Goal: Participate in discussion

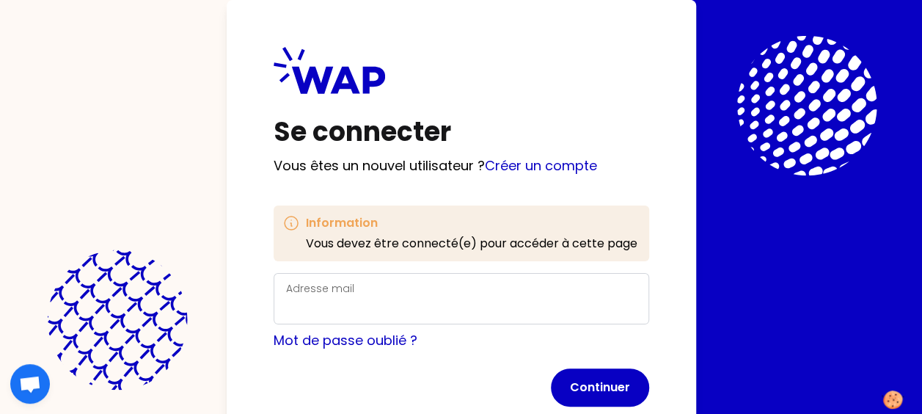
click at [334, 274] on div "Adresse mail" at bounding box center [461, 298] width 375 height 51
click at [530, 163] on link "Créer un compte" at bounding box center [541, 165] width 112 height 18
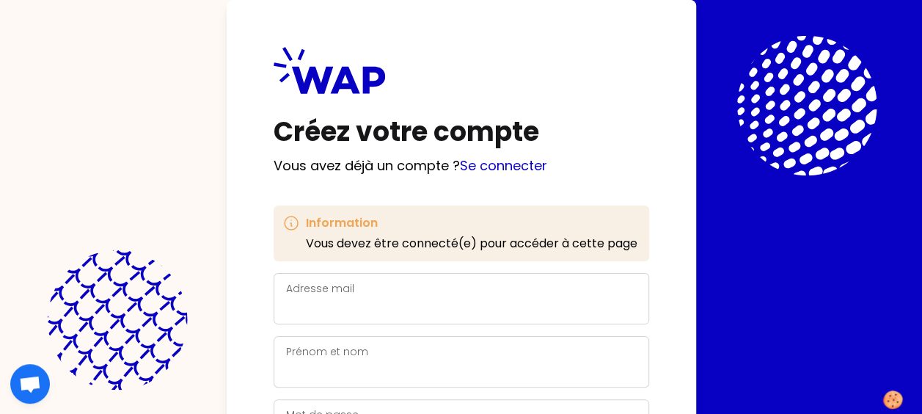
click at [465, 282] on div "Adresse mail" at bounding box center [461, 298] width 351 height 38
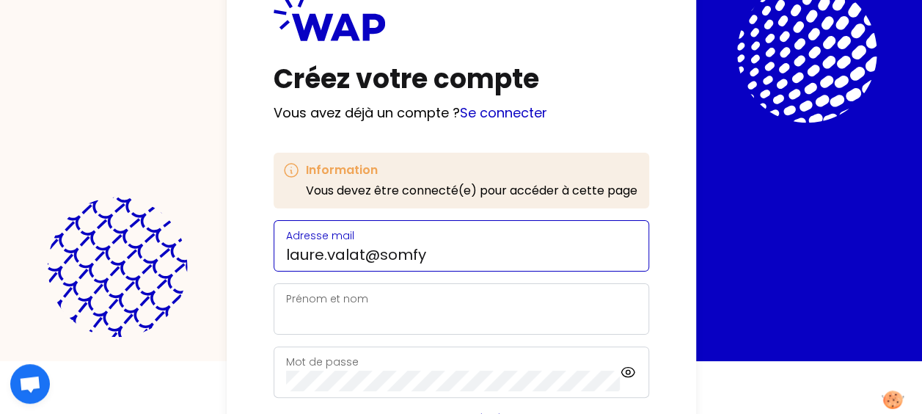
scroll to position [73, 0]
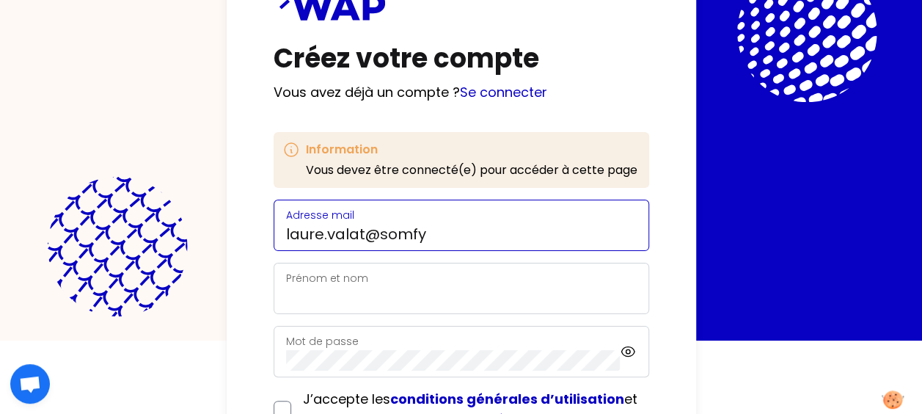
type input "laure.valat@somfy"
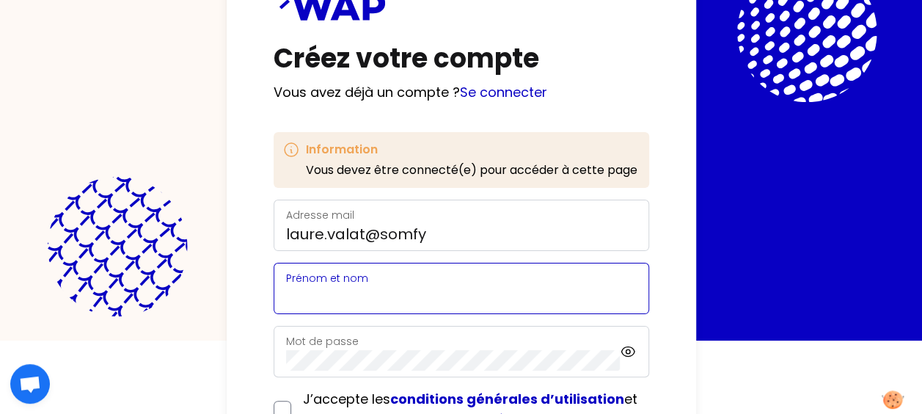
click at [344, 304] on div "Prénom et nom" at bounding box center [461, 288] width 351 height 38
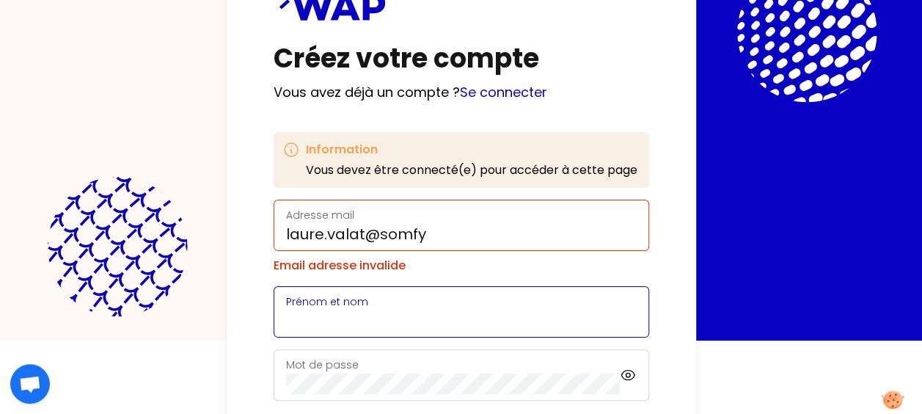
type input "a"
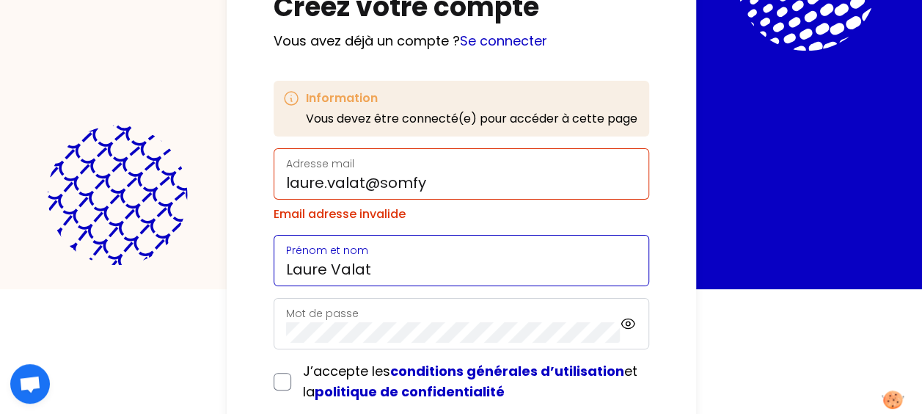
scroll to position [211, 0]
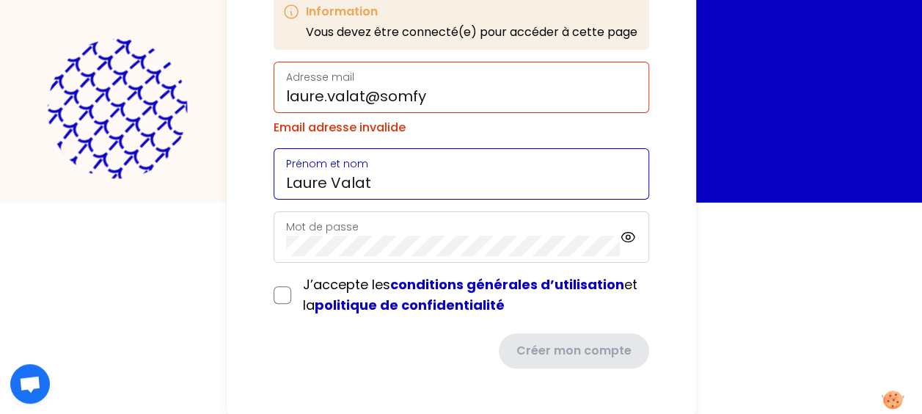
type input "Laure Valat"
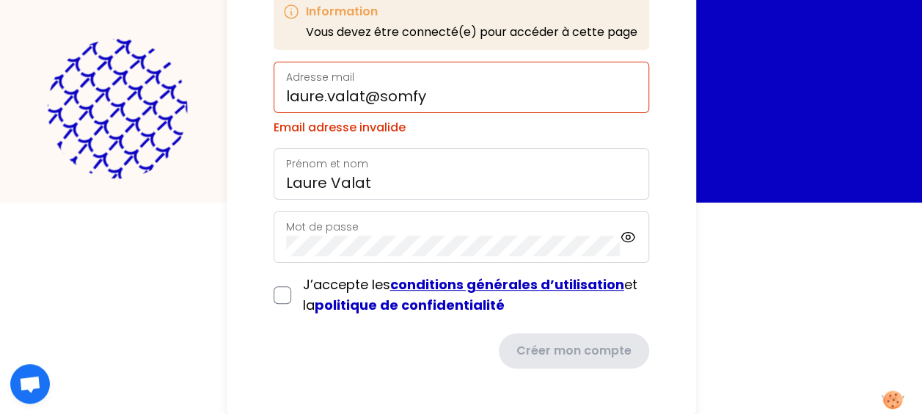
click at [588, 275] on form "Adresse mail laure.valat@somfy Email adresse invalide Prénom et nom Laure Valat…" at bounding box center [461, 215] width 375 height 307
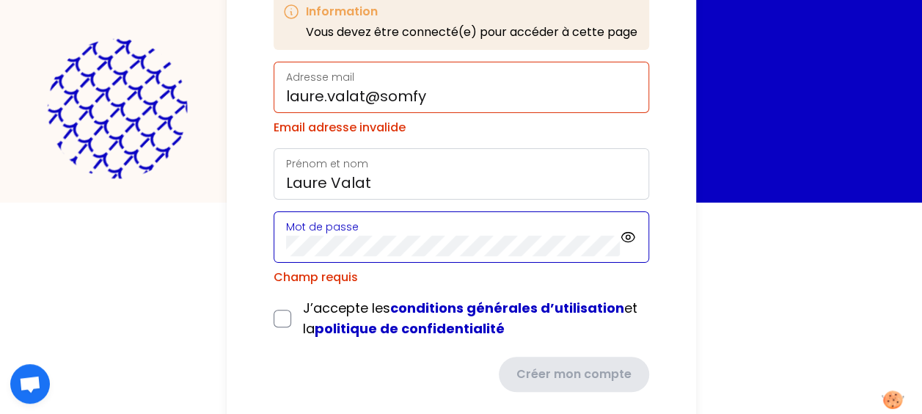
click at [0, 202] on com-1password-button at bounding box center [0, 202] width 0 height 0
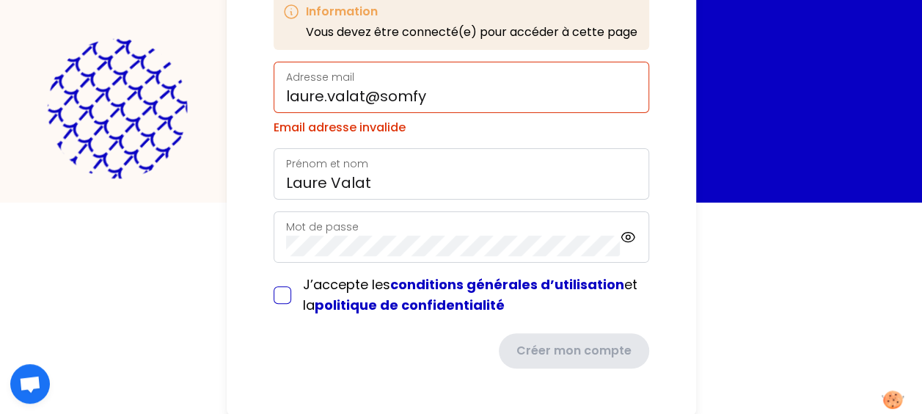
click at [279, 287] on input "checkbox" at bounding box center [283, 295] width 18 height 18
checkbox input "true"
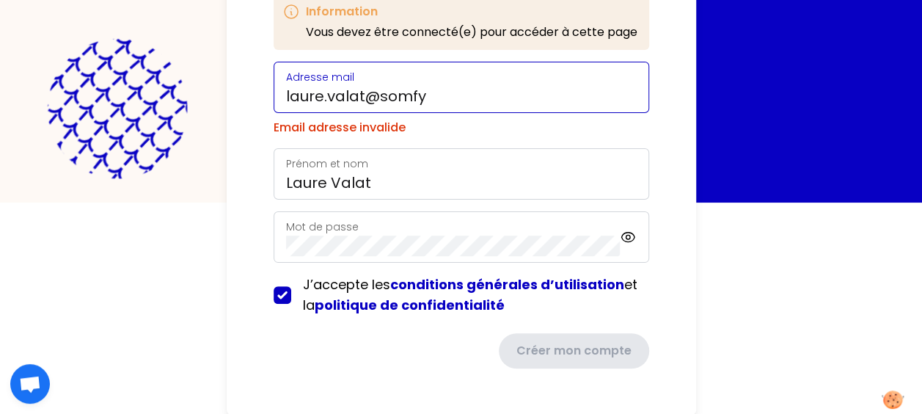
click at [479, 89] on div "Adresse mail laure.valat@somfy" at bounding box center [461, 87] width 351 height 38
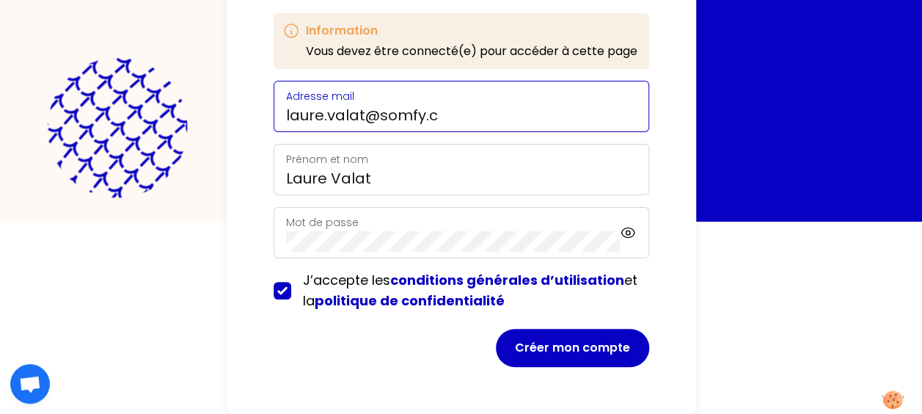
scroll to position [191, 0]
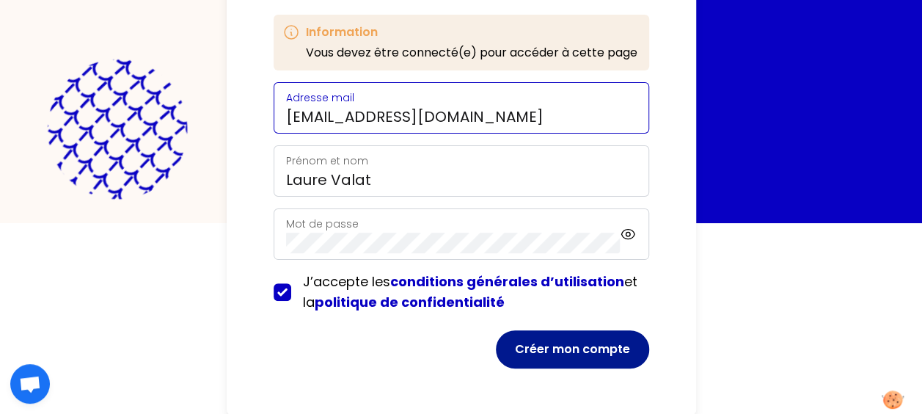
type input "[EMAIL_ADDRESS][DOMAIN_NAME]"
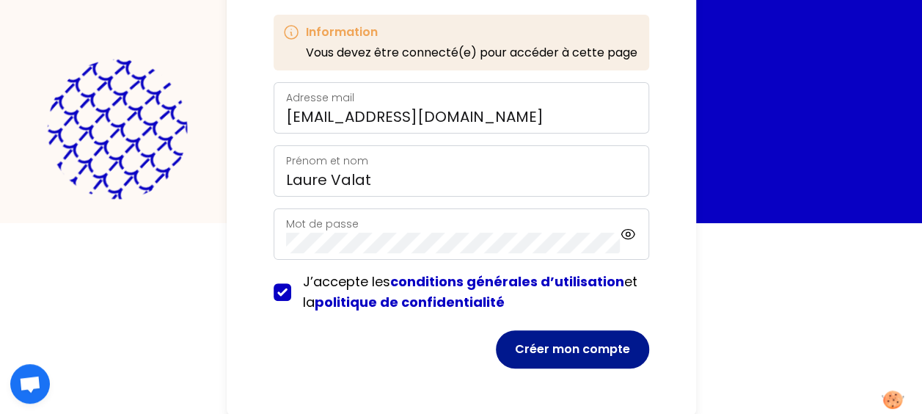
click at [598, 350] on button "Créer mon compte" at bounding box center [572, 349] width 153 height 38
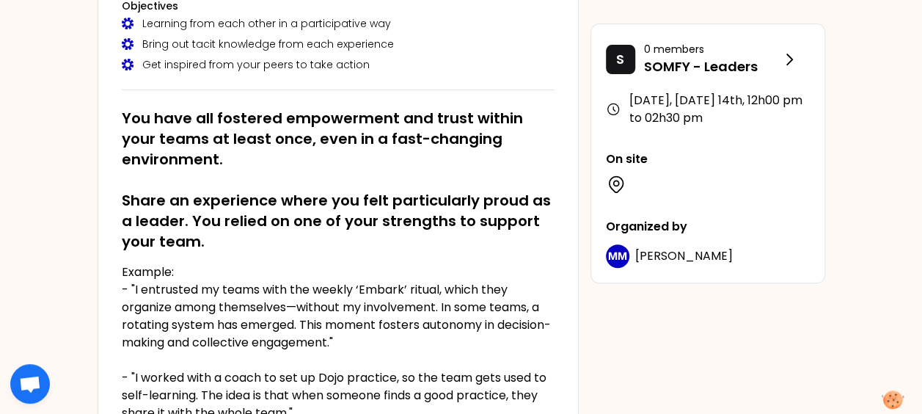
scroll to position [220, 0]
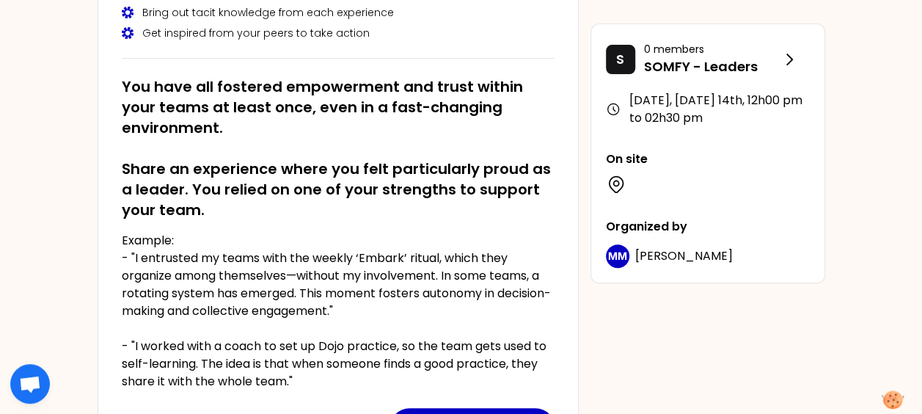
click at [157, 85] on h2 "You have all fostered empowerment and trust within your teams at least once, ev…" at bounding box center [338, 148] width 433 height 144
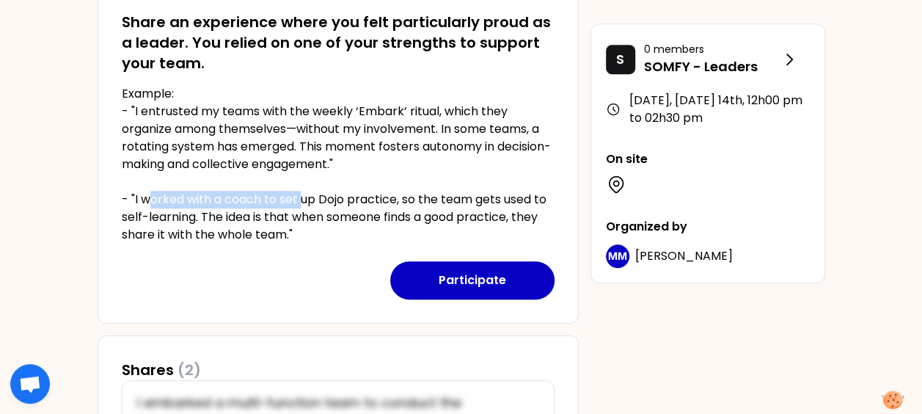
drag, startPoint x: 147, startPoint y: 202, endPoint x: 301, endPoint y: 199, distance: 154.8
click at [301, 199] on p "Example: - "I entrusted my teams with the weekly ‘Embark’ ritual, which they or…" at bounding box center [338, 164] width 433 height 158
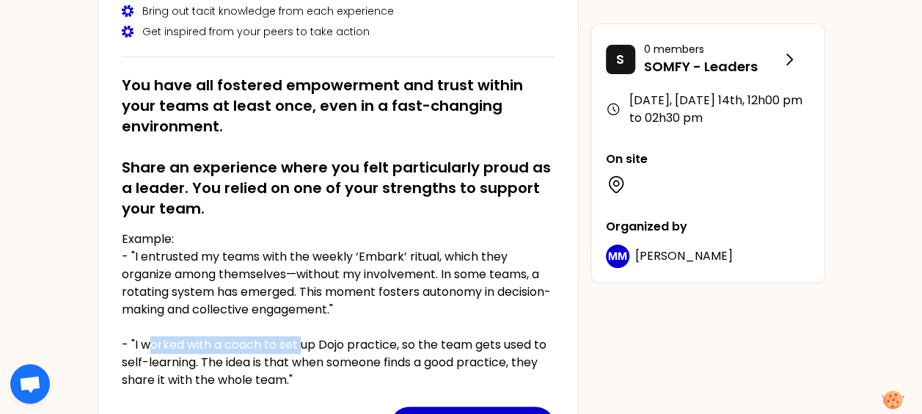
scroll to position [220, 0]
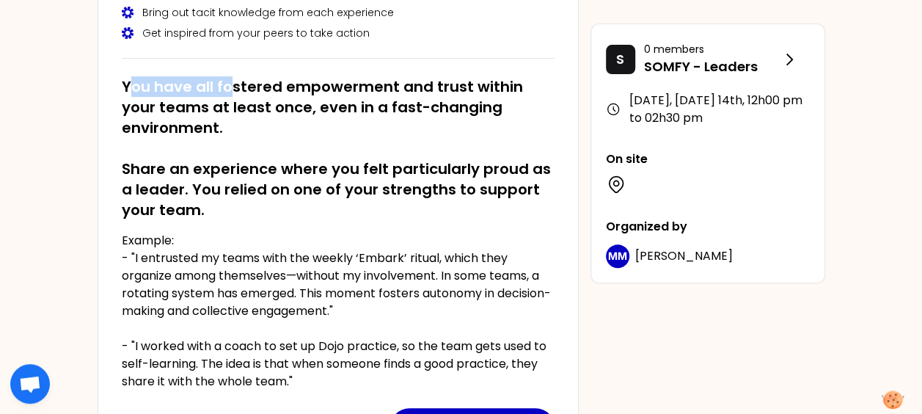
drag, startPoint x: 135, startPoint y: 78, endPoint x: 249, endPoint y: 98, distance: 116.2
click at [249, 98] on h2 "You have all fostered empowerment and trust within your teams at least once, ev…" at bounding box center [338, 148] width 433 height 144
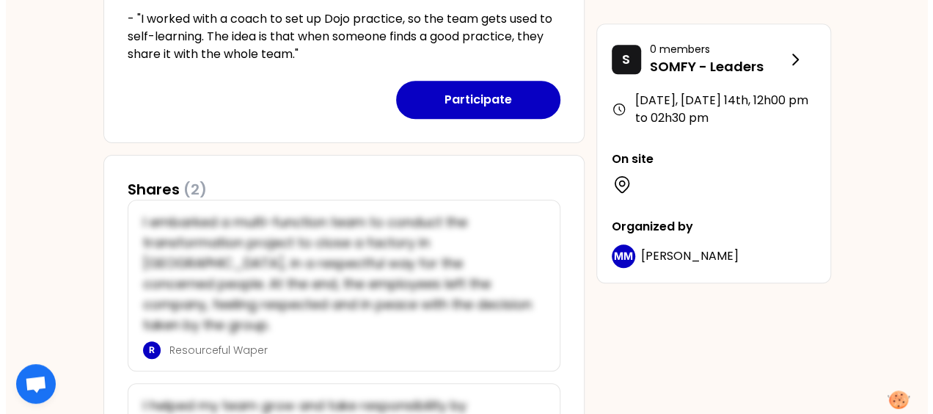
scroll to position [660, 0]
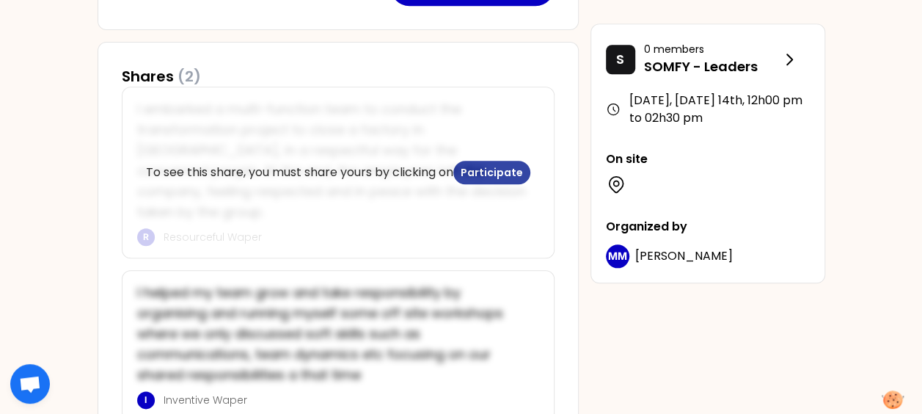
click at [475, 163] on button "Participate" at bounding box center [491, 172] width 77 height 23
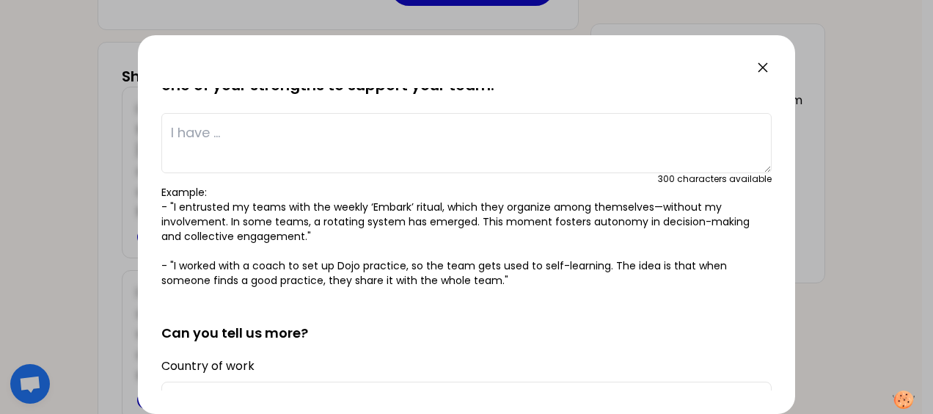
scroll to position [83, 0]
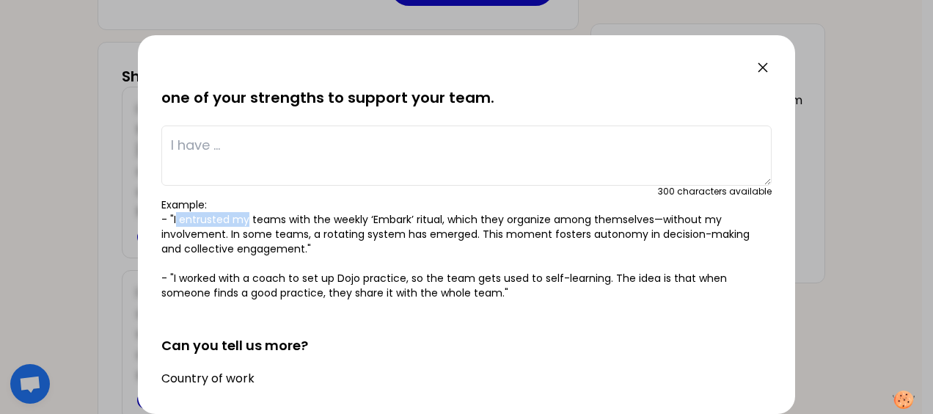
drag, startPoint x: 175, startPoint y: 217, endPoint x: 247, endPoint y: 219, distance: 72.6
click at [247, 219] on p "Example: - "I entrusted my teams with the weekly ‘Embark’ ritual, which they or…" at bounding box center [466, 248] width 610 height 103
drag, startPoint x: 247, startPoint y: 219, endPoint x: 258, endPoint y: 251, distance: 33.4
click at [258, 251] on p "Example: - "I entrusted my teams with the weekly ‘Embark’ ritual, which they or…" at bounding box center [466, 248] width 610 height 103
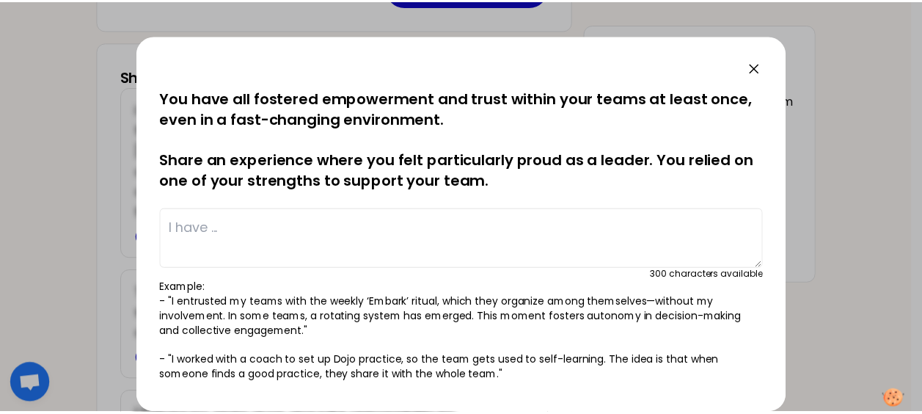
scroll to position [0, 0]
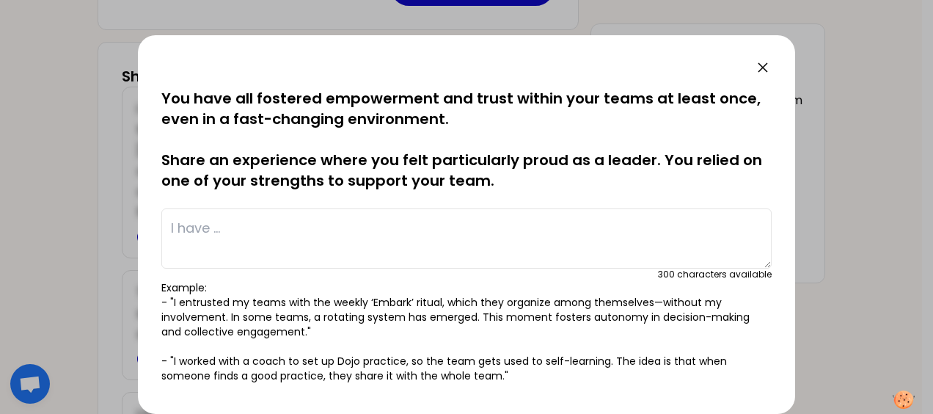
click at [755, 66] on icon at bounding box center [763, 68] width 18 height 18
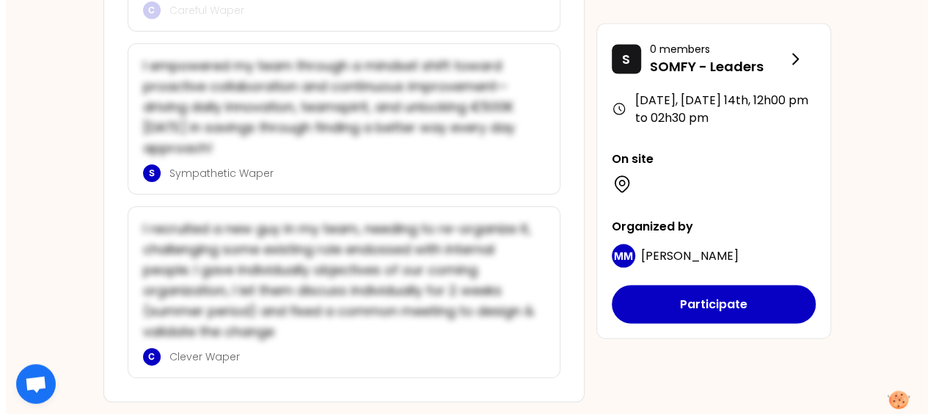
scroll to position [1424, 0]
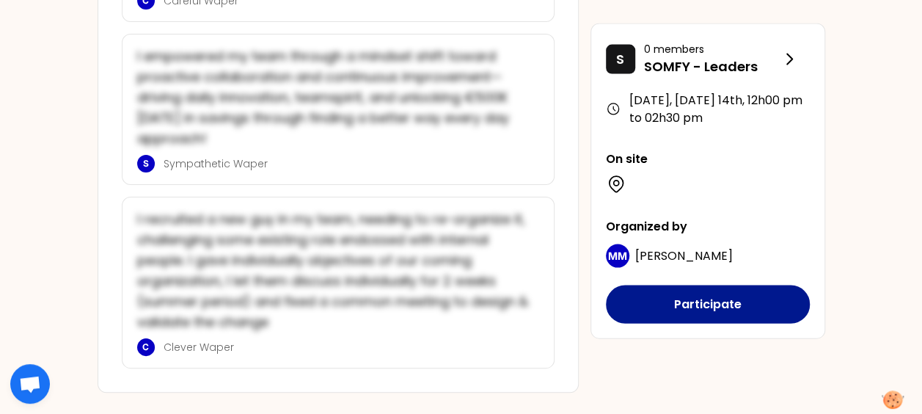
click at [679, 305] on button "Participate" at bounding box center [708, 304] width 204 height 38
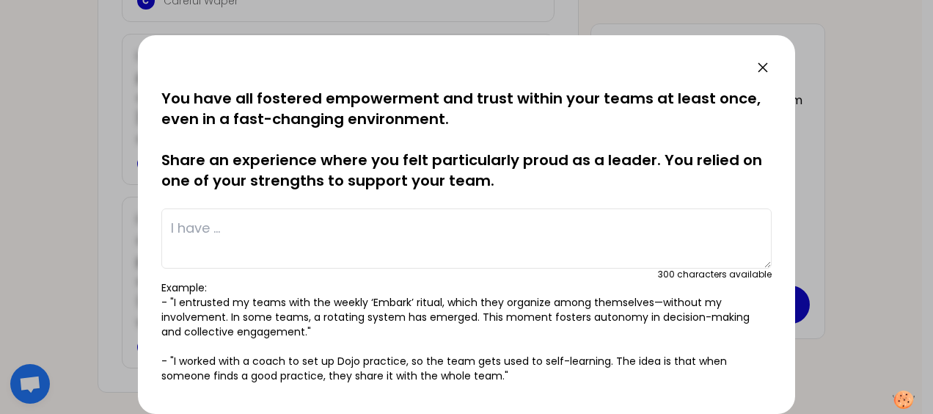
click at [284, 248] on textarea at bounding box center [466, 238] width 610 height 60
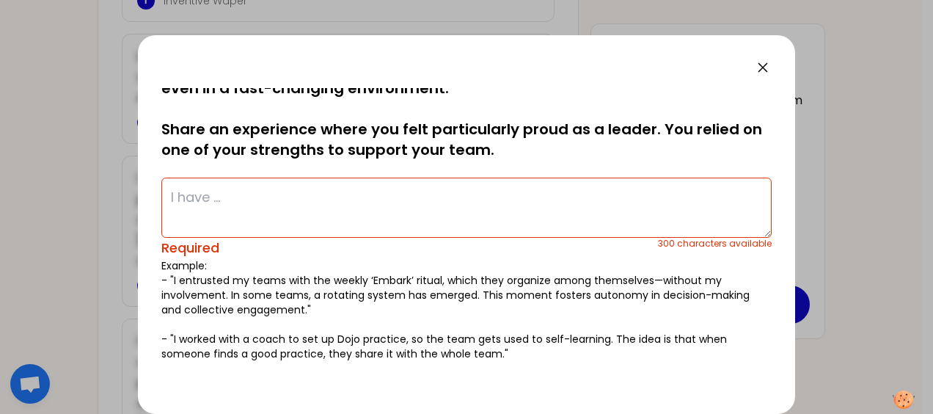
scroll to position [0, 0]
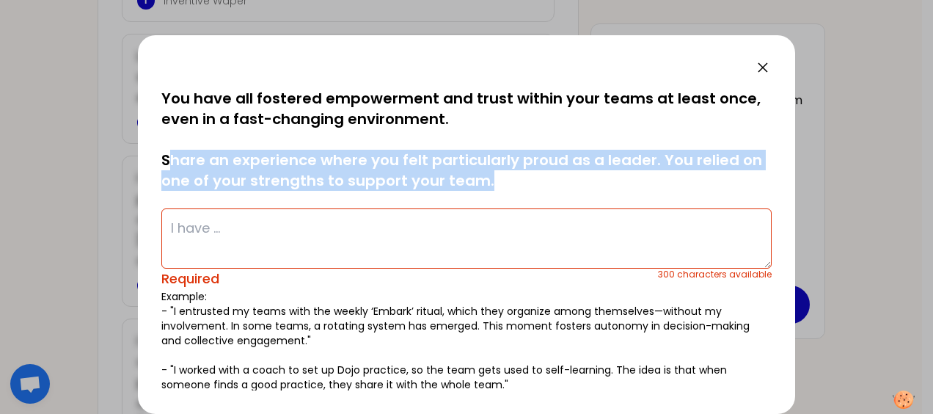
drag, startPoint x: 166, startPoint y: 154, endPoint x: 521, endPoint y: 182, distance: 356.1
click at [521, 182] on p "You have all fostered empowerment and trust within your teams at least once, ev…" at bounding box center [466, 139] width 610 height 103
copy p "hare an experience where you felt particularly proud as a leader. You relied on…"
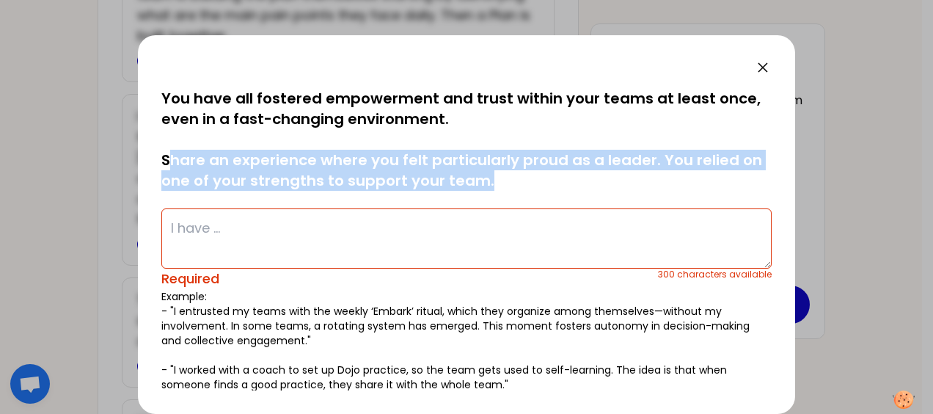
scroll to position [1383, 0]
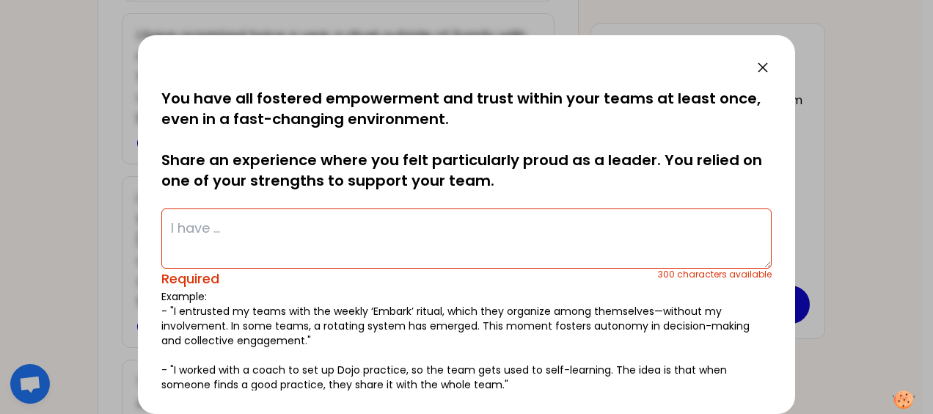
click at [424, 240] on textarea at bounding box center [466, 238] width 610 height 60
paste textarea "The marketing product manager community was split across several different mana…"
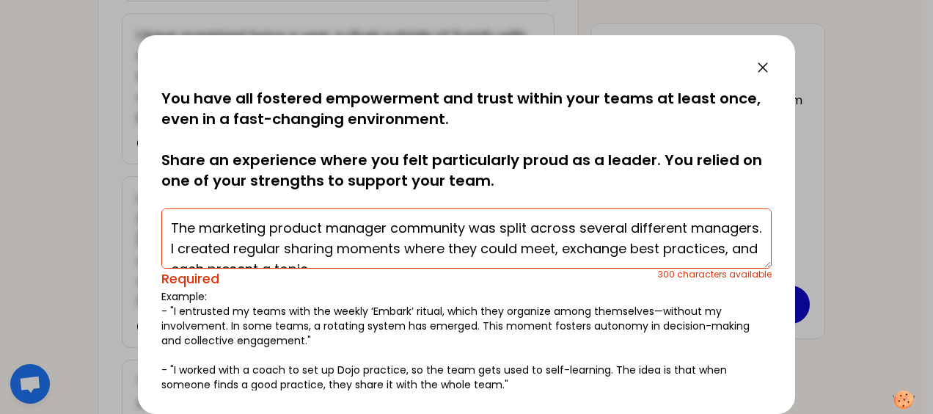
scroll to position [51, 0]
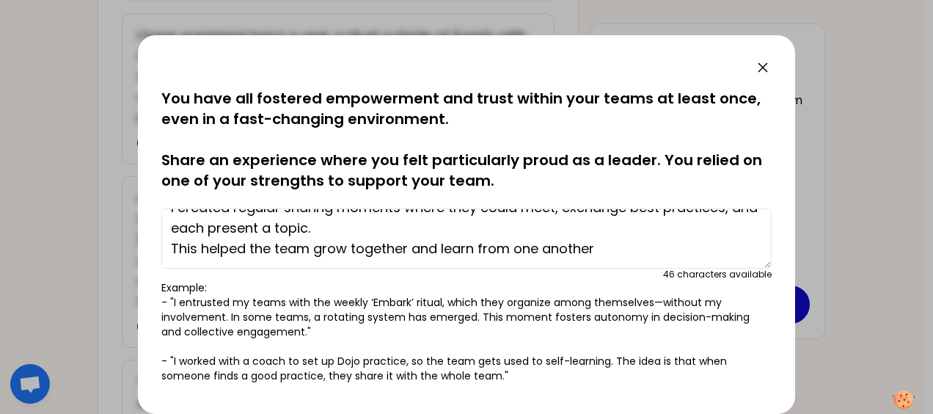
click at [392, 239] on textarea "The marketing product manager community was split across several different mana…" at bounding box center [466, 238] width 610 height 60
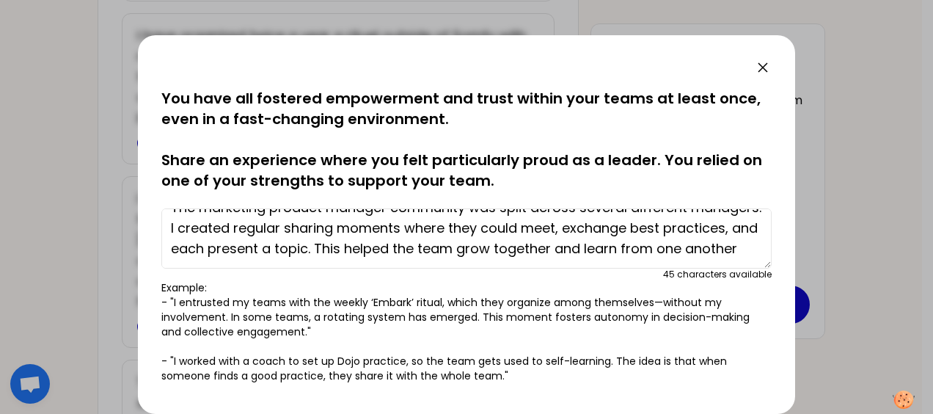
scroll to position [31, 0]
click at [331, 213] on textarea "The marketing product manager community was split across several different mana…" at bounding box center [466, 238] width 610 height 60
click at [336, 246] on textarea "The marketing product manager community was split across several different mana…" at bounding box center [466, 238] width 610 height 60
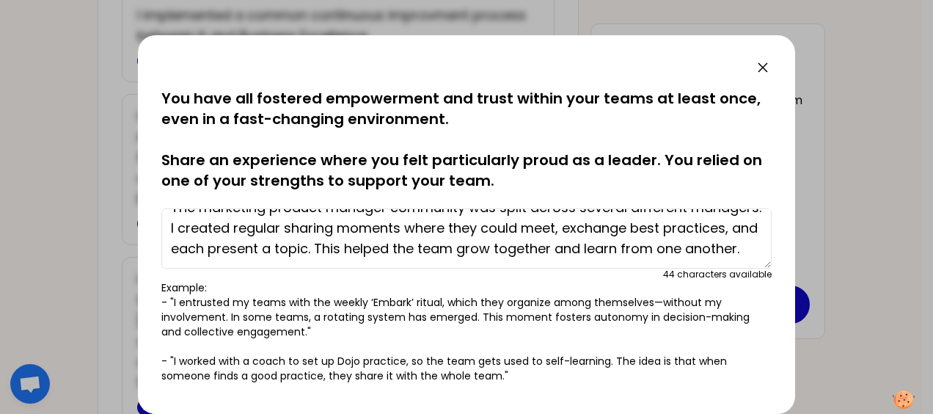
scroll to position [1363, 0]
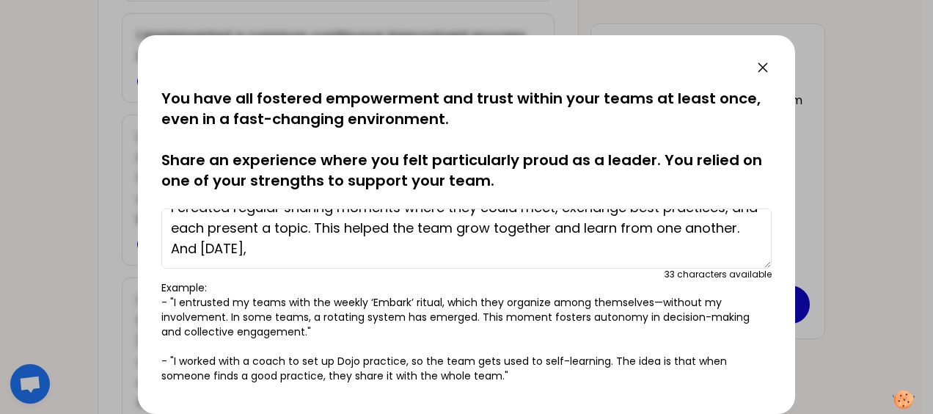
paste textarea "and they take turns leading the day"
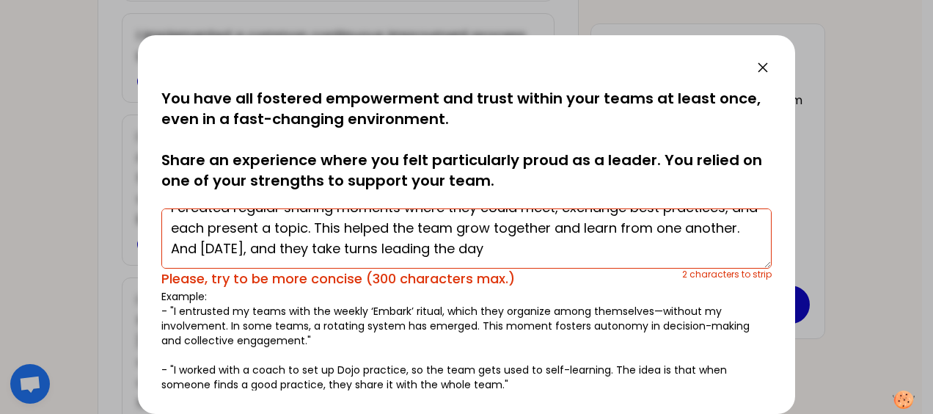
click at [383, 243] on textarea "The marketing product manager community was split across several different mana…" at bounding box center [466, 238] width 610 height 60
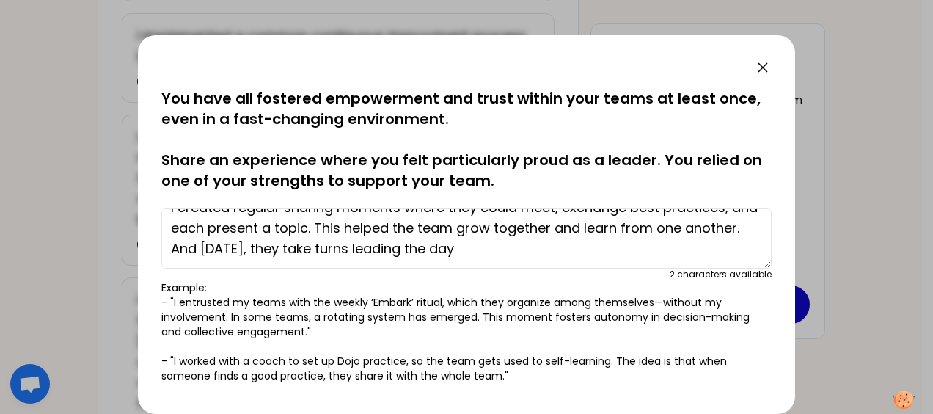
click at [579, 249] on textarea "The marketing product manager community was split across several different mana…" at bounding box center [466, 238] width 610 height 60
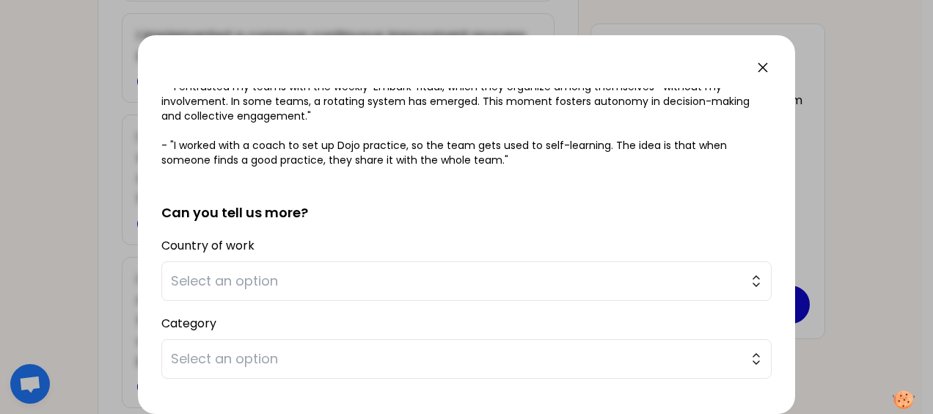
scroll to position [220, 0]
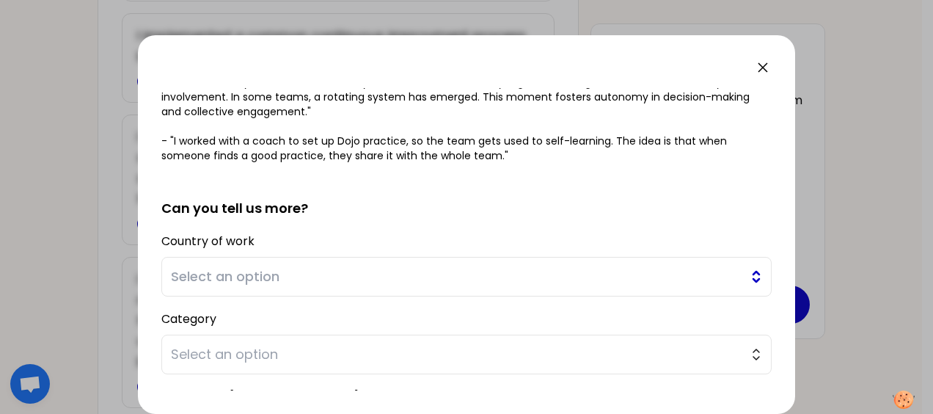
type textarea "The marketing product manager community was split across several different mana…"
click at [223, 285] on span "Select an option" at bounding box center [456, 276] width 571 height 21
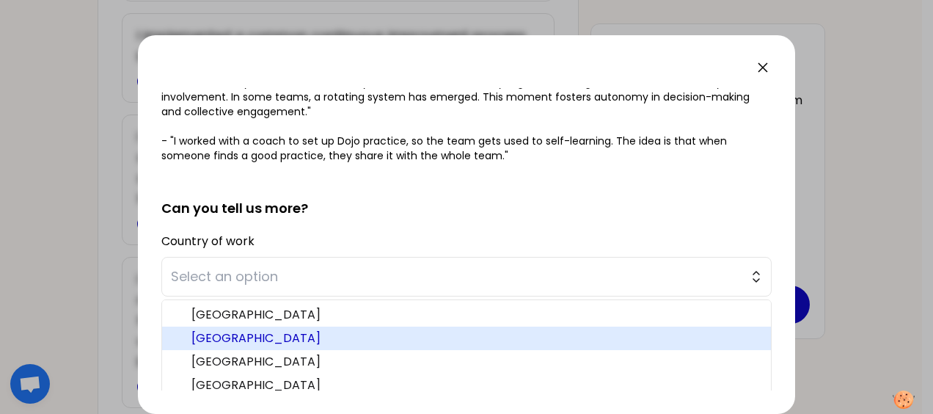
scroll to position [296, 0]
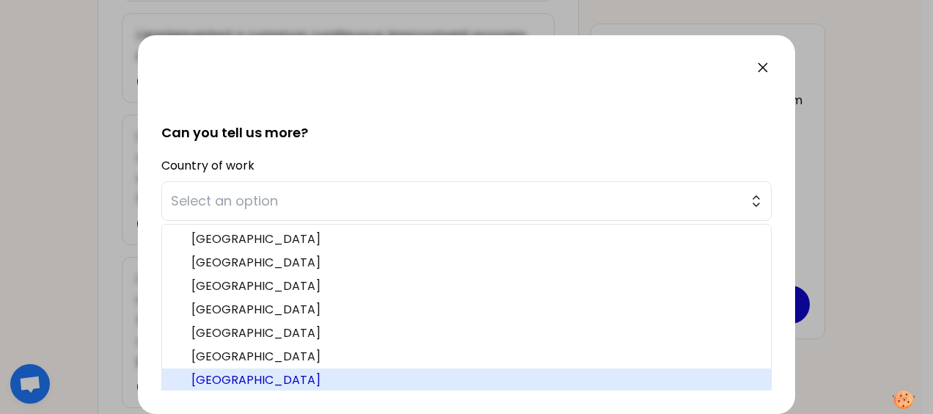
click at [237, 378] on span "[GEOGRAPHIC_DATA]" at bounding box center [475, 380] width 568 height 18
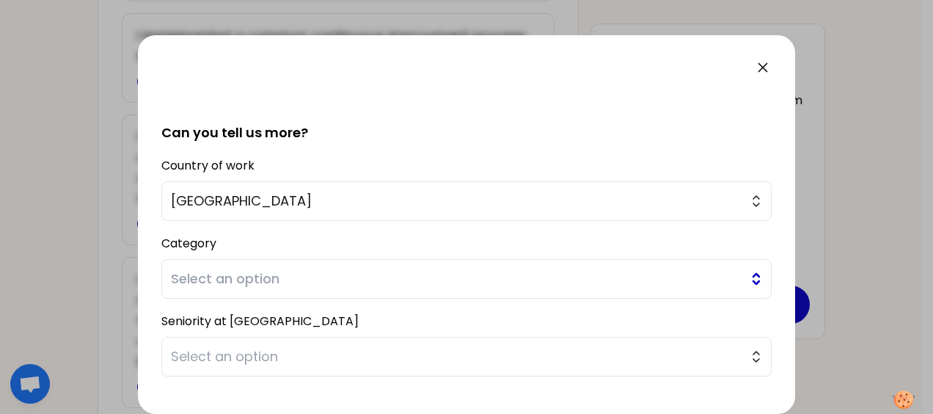
click at [258, 273] on span "Select an option" at bounding box center [456, 278] width 571 height 21
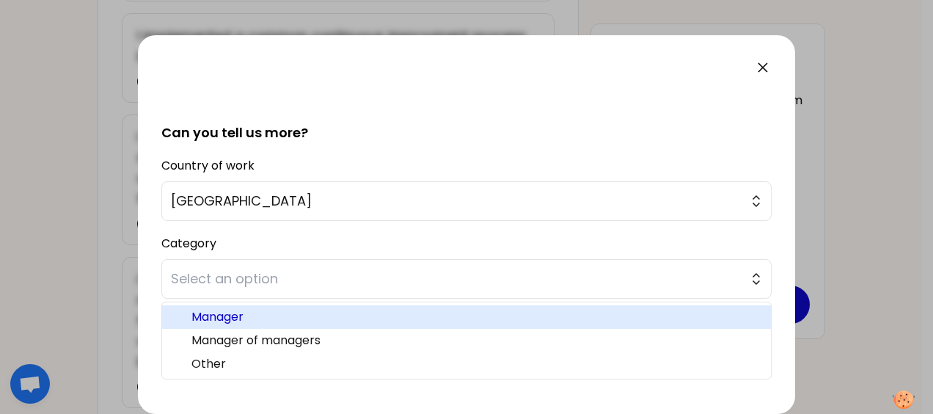
click at [277, 316] on span "Manager" at bounding box center [475, 317] width 568 height 18
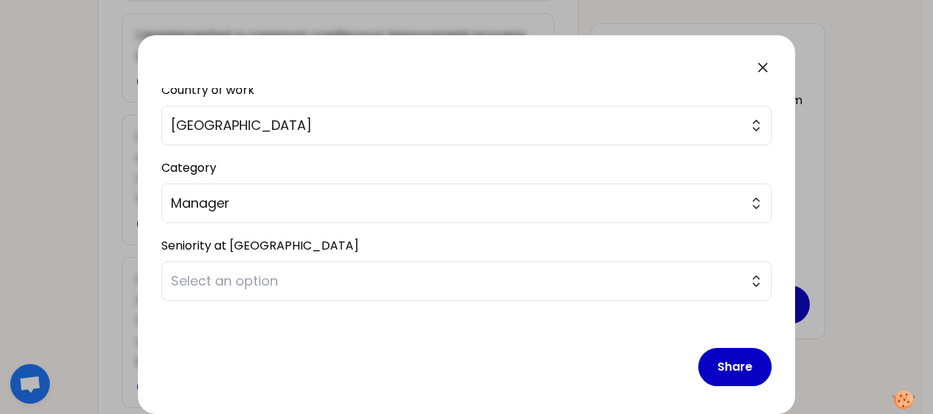
scroll to position [376, 0]
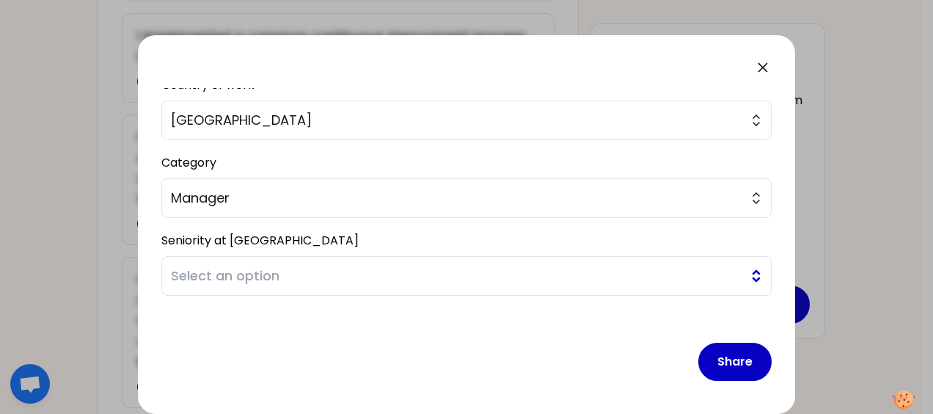
click at [254, 268] on span "Select an option" at bounding box center [456, 275] width 571 height 21
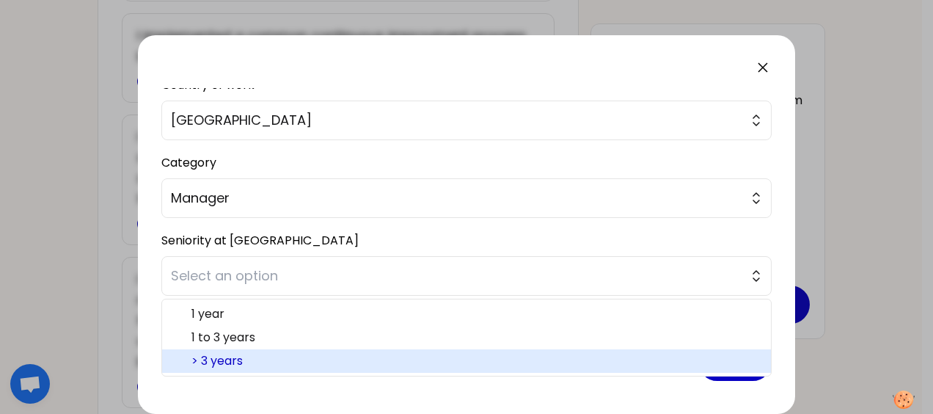
click at [242, 353] on span "> 3 years" at bounding box center [475, 361] width 568 height 18
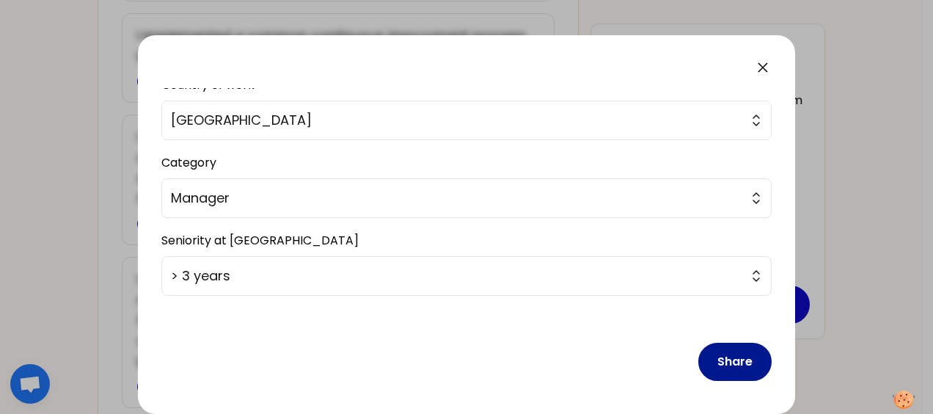
click at [735, 358] on button "Share" at bounding box center [734, 361] width 73 height 38
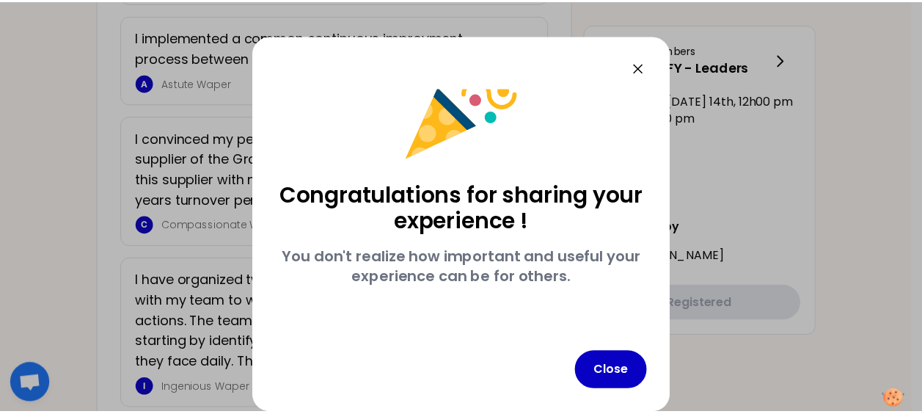
scroll to position [47, 0]
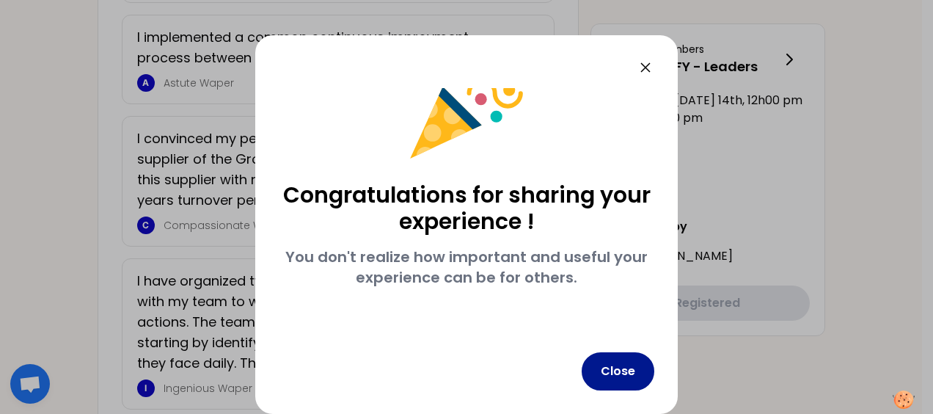
click at [630, 375] on button "Close" at bounding box center [618, 371] width 73 height 38
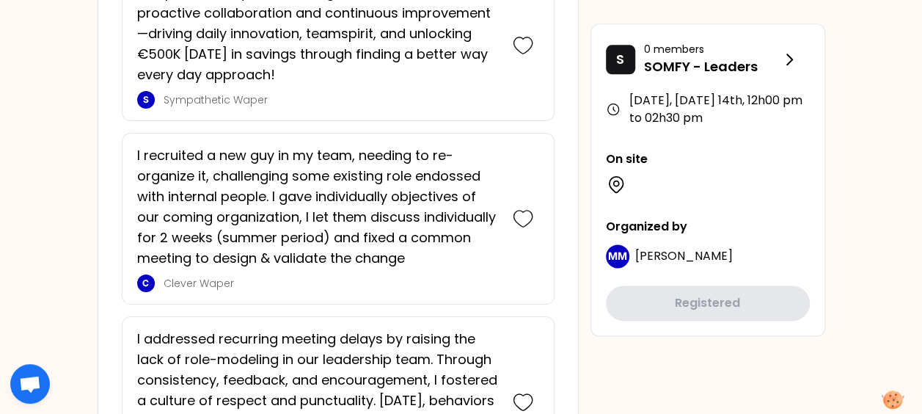
scroll to position [3692, 0]
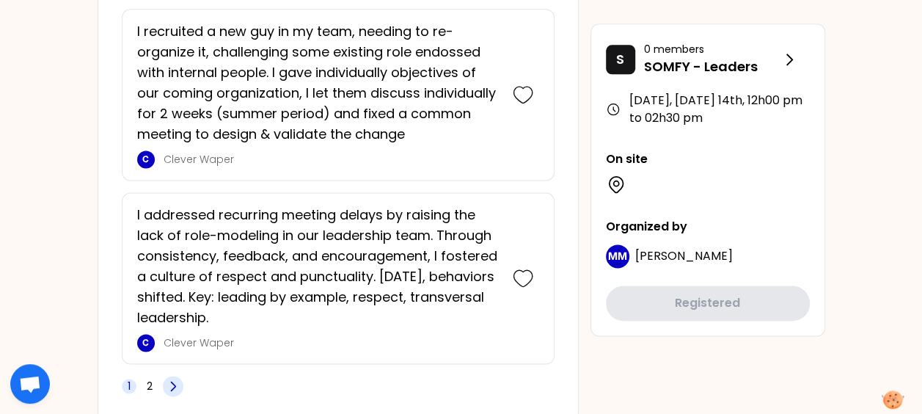
click at [172, 381] on icon at bounding box center [173, 385] width 4 height 9
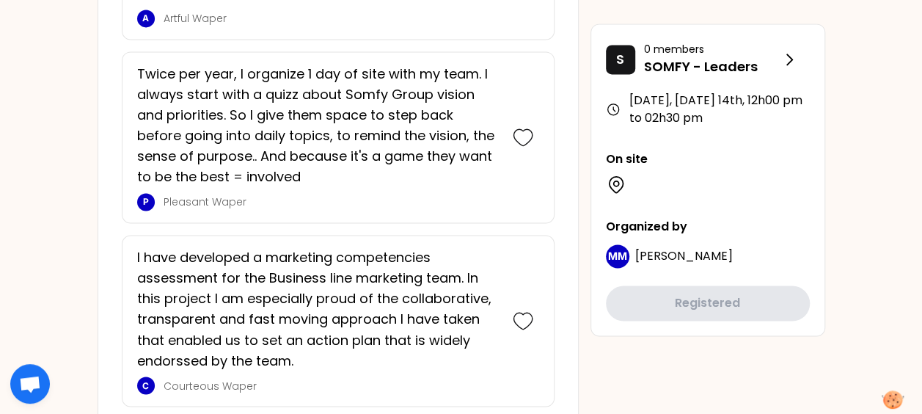
scroll to position [3821, 0]
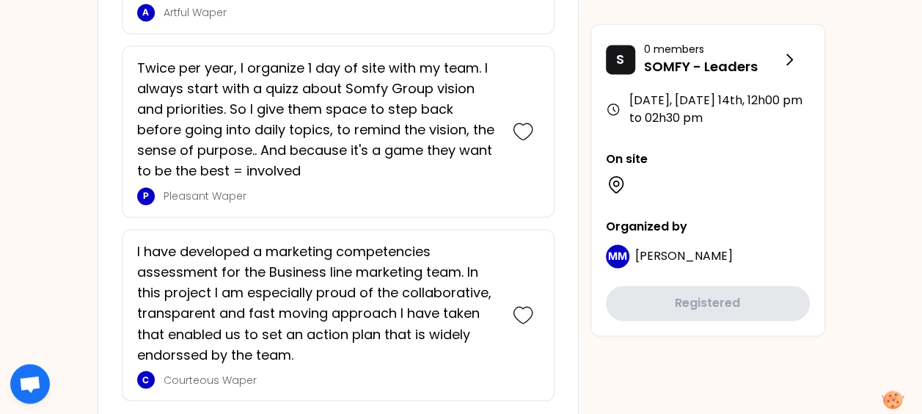
click at [155, 413] on span "1" at bounding box center [155, 422] width 3 height 15
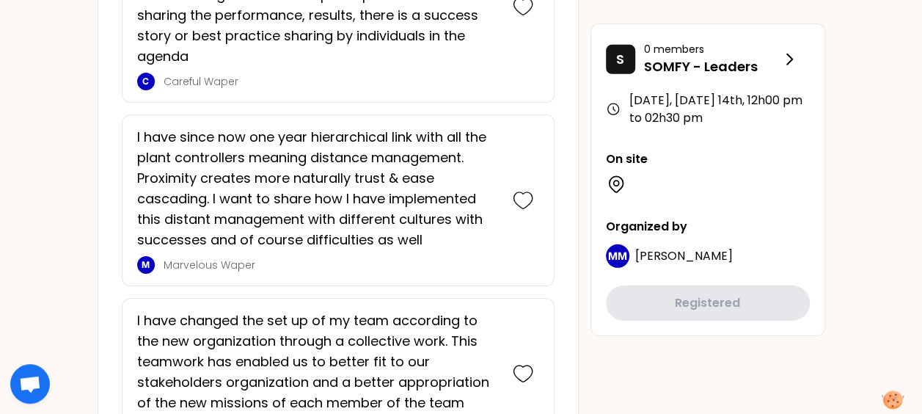
scroll to position [2146, 0]
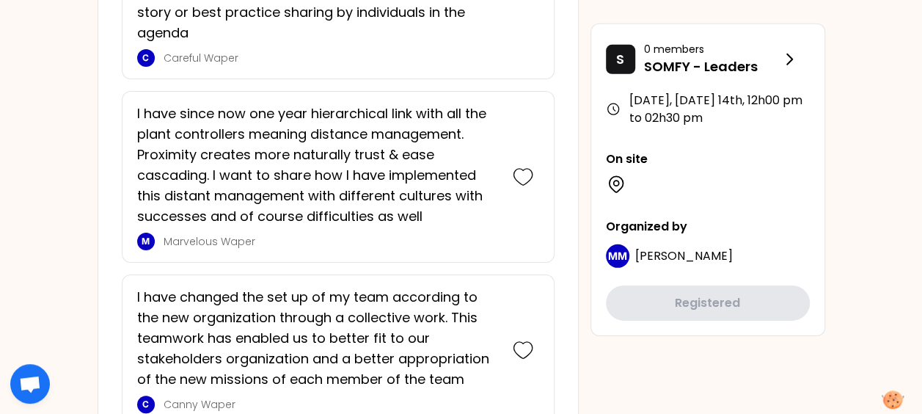
click at [137, 171] on p "I have since now one year hierarchical link with all the plant controllers mean…" at bounding box center [317, 164] width 361 height 123
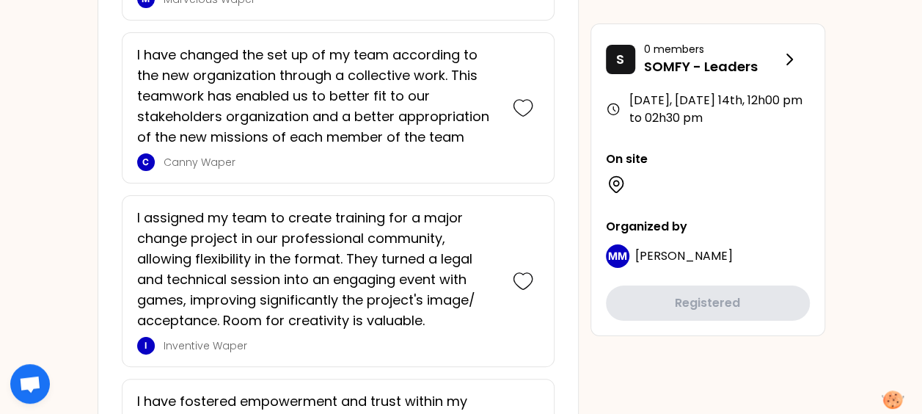
scroll to position [2668, 0]
